Goal: Task Accomplishment & Management: Use online tool/utility

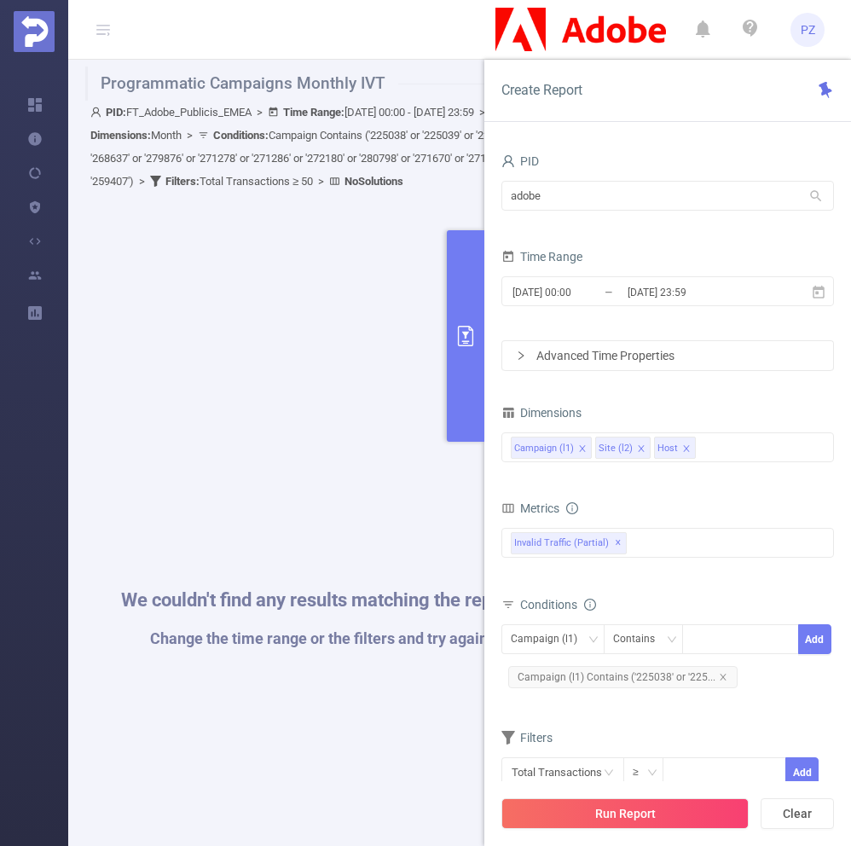
scroll to position [12, 0]
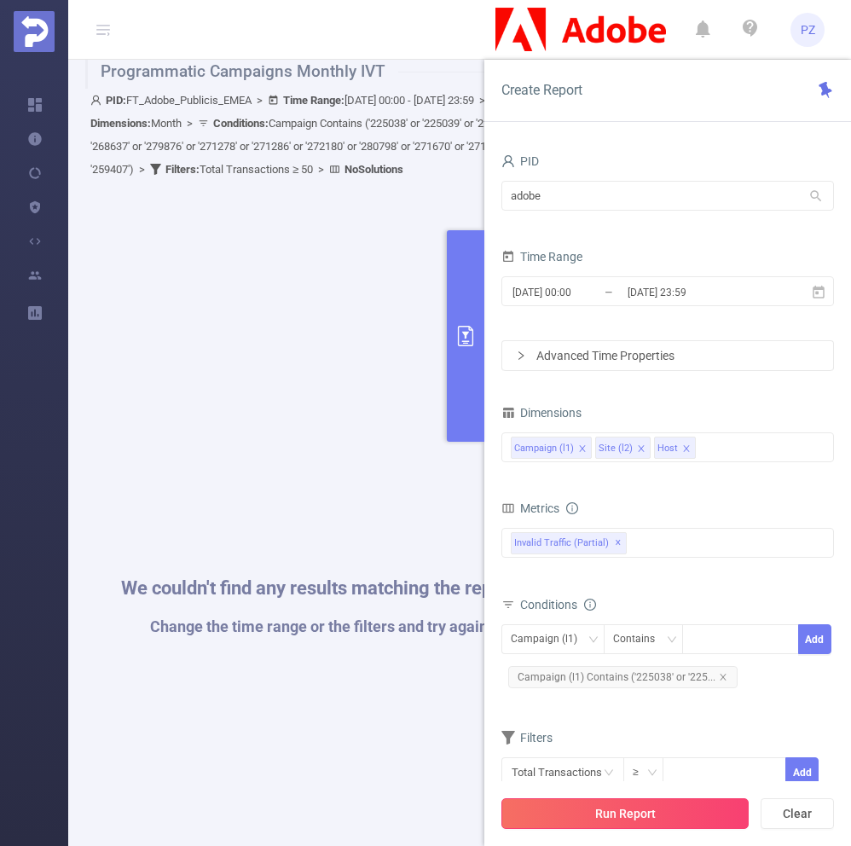
click at [645, 816] on button "Run Report" at bounding box center [625, 813] width 247 height 31
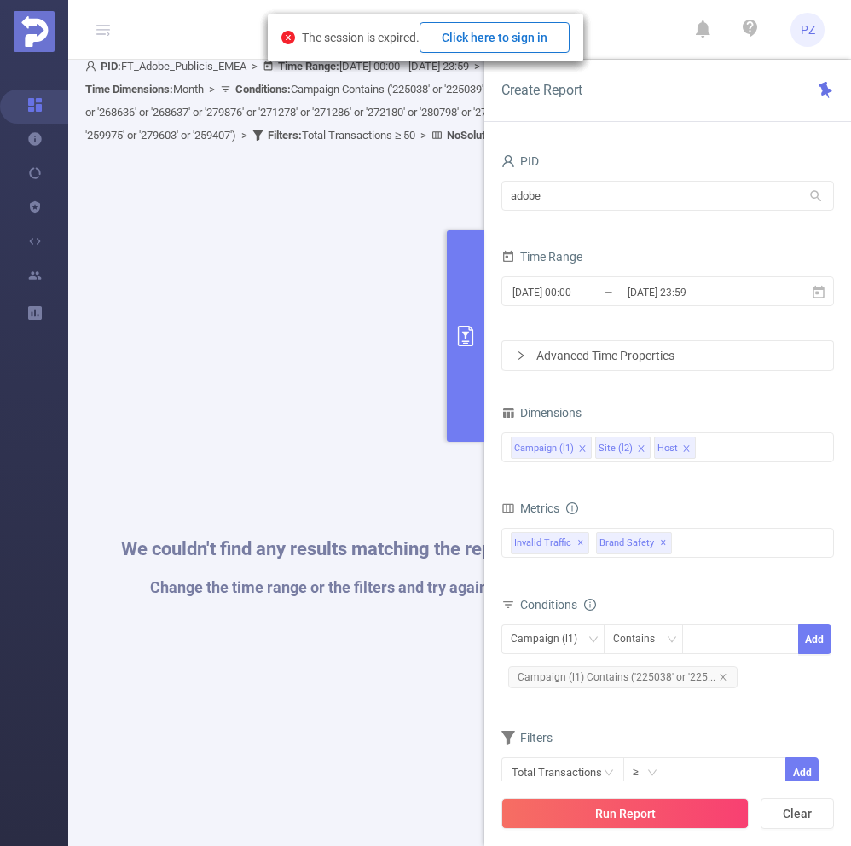
click at [521, 36] on button "Click here to sign in" at bounding box center [495, 37] width 150 height 31
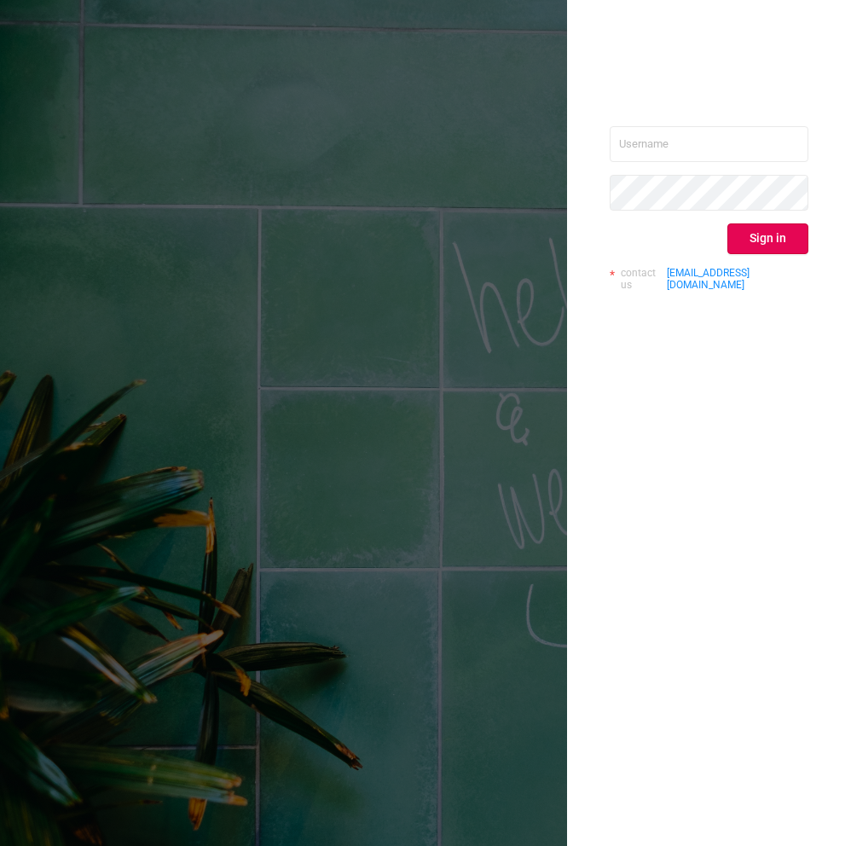
click at [757, 165] on div "Sign in contact us [EMAIL_ADDRESS][DOMAIN_NAME]" at bounding box center [709, 215] width 199 height 178
click at [754, 150] on input "text" at bounding box center [709, 144] width 199 height 36
type input "[EMAIL_ADDRESS][DOMAIN_NAME]"
click at [791, 236] on button "Sign in" at bounding box center [768, 238] width 81 height 31
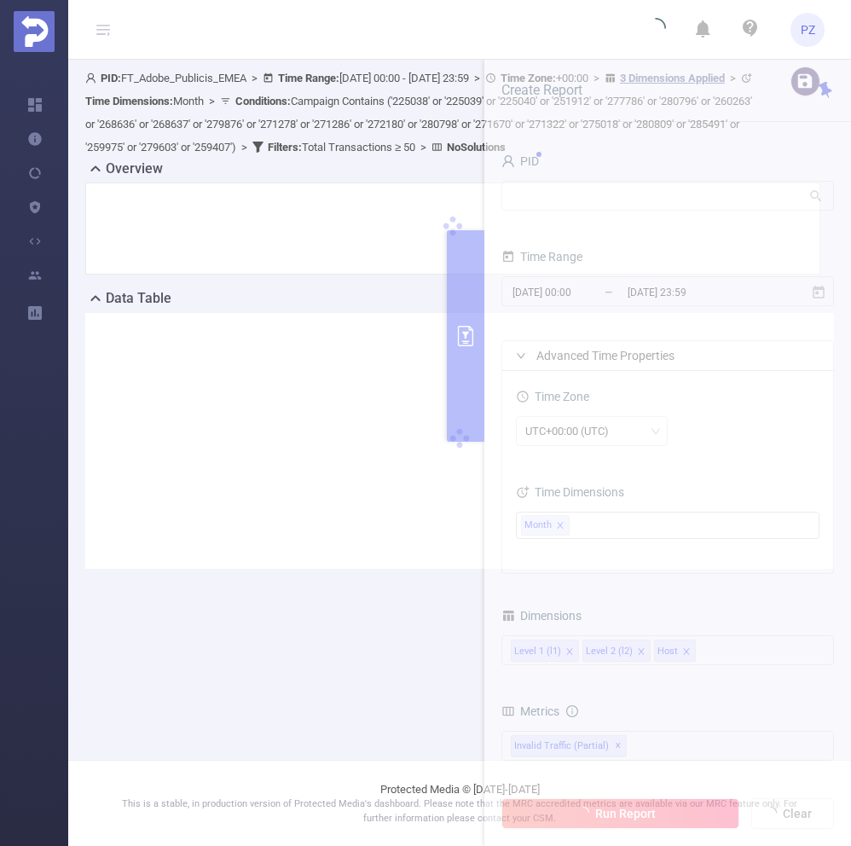
click at [416, 159] on div "PID: FT_Adobe_Publicis_EMEA > Time Range: [DATE] 00:00 - [DATE] 23:59 > Time Zo…" at bounding box center [421, 113] width 673 height 92
